Goal: Task Accomplishment & Management: Complete application form

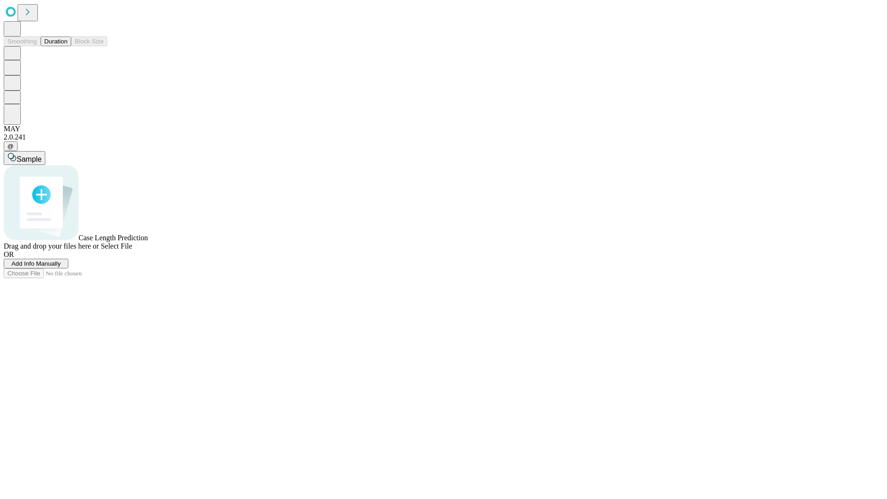
click at [67, 46] on button "Duration" at bounding box center [56, 41] width 30 height 10
click at [61, 267] on span "Add Info Manually" at bounding box center [36, 263] width 49 height 7
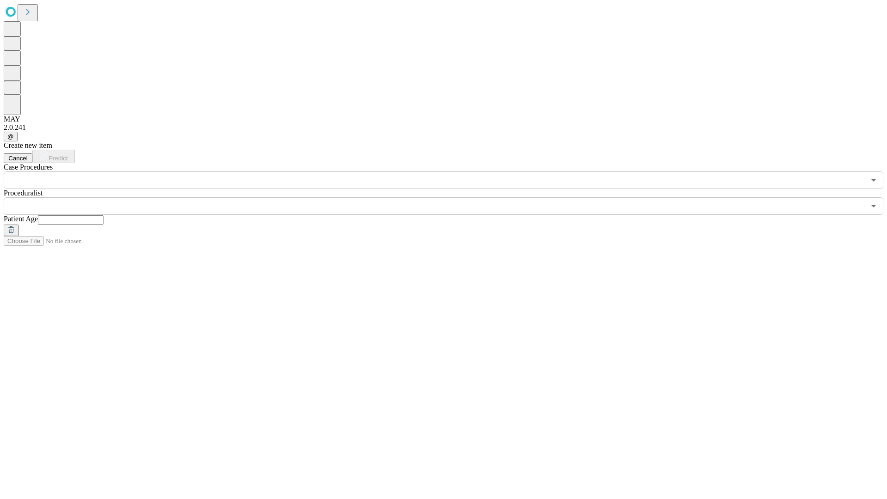
click at [103, 215] on input "text" at bounding box center [71, 219] width 66 height 9
type input "**"
click at [450, 197] on input "text" at bounding box center [435, 206] width 862 height 18
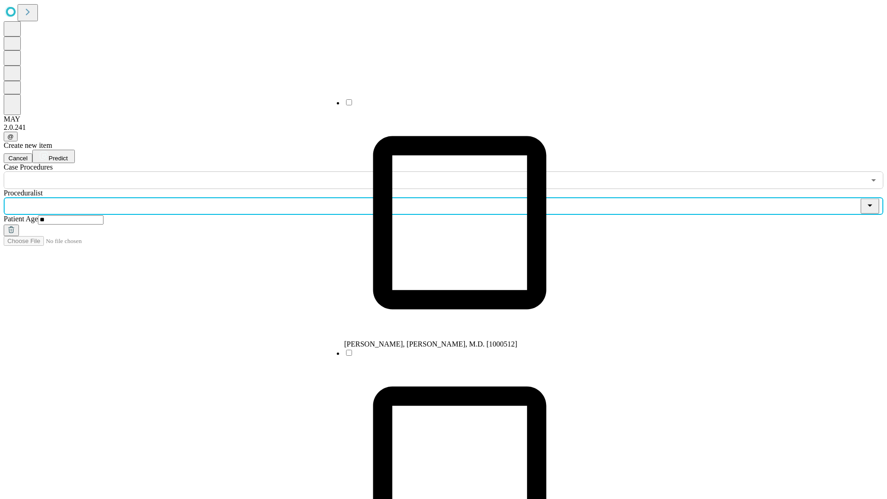
click at [450, 106] on li "[PERSON_NAME], [PERSON_NAME], M.D. [1000512]" at bounding box center [459, 223] width 231 height 250
